Goal: Navigation & Orientation: Go to known website

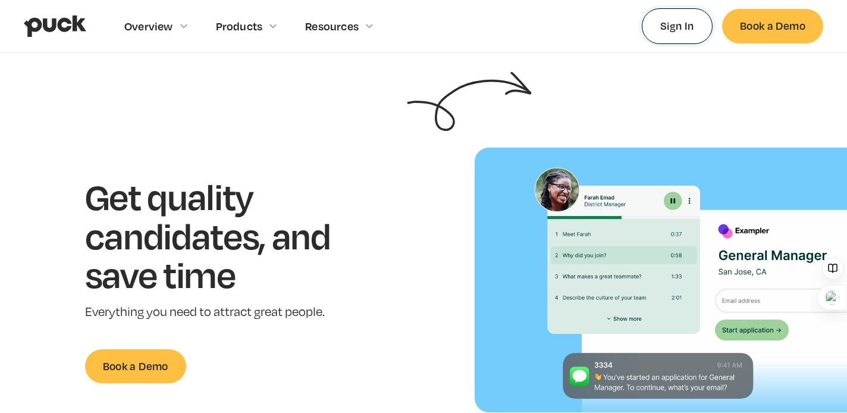
click at [659, 34] on link "Sign In" at bounding box center [677, 25] width 71 height 35
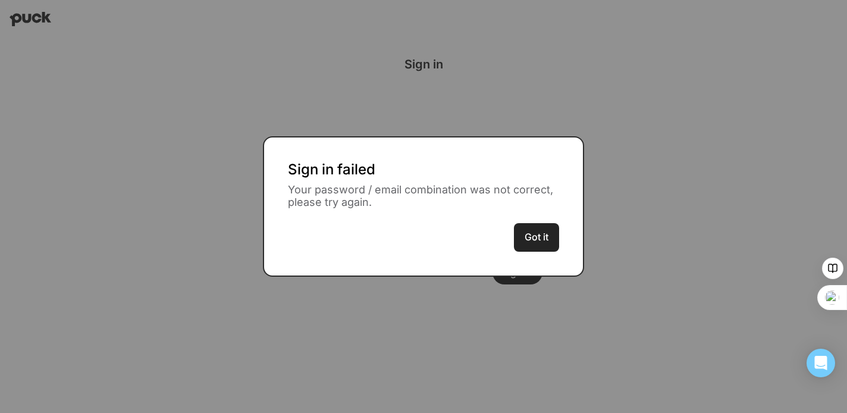
click at [548, 237] on button "Got it" at bounding box center [536, 237] width 45 height 29
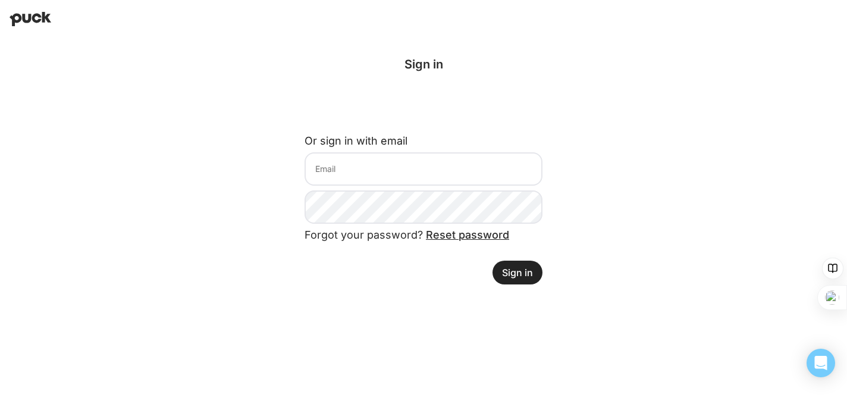
click at [27, 24] on img at bounding box center [31, 19] width 42 height 14
